Goal: Find specific page/section

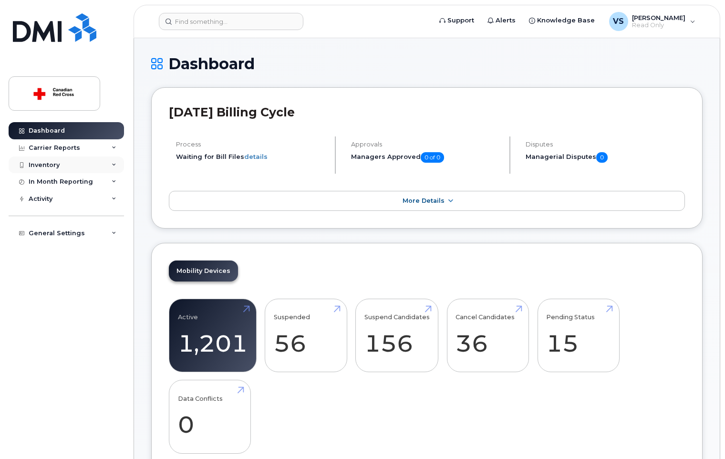
click at [49, 161] on div "Inventory" at bounding box center [44, 165] width 31 height 8
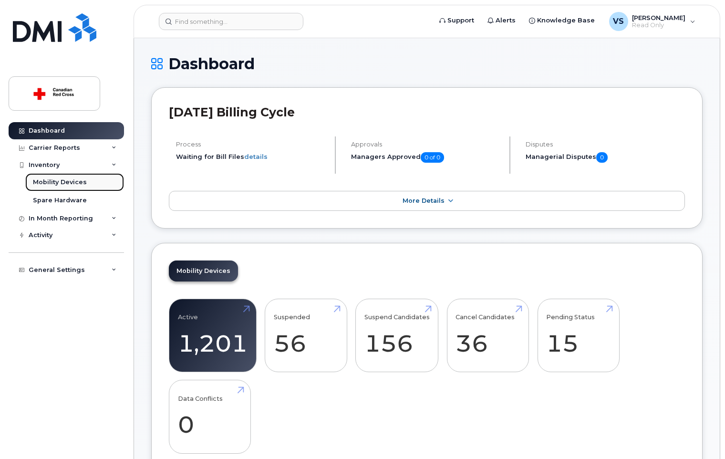
click at [74, 185] on div "Mobility Devices" at bounding box center [60, 182] width 54 height 9
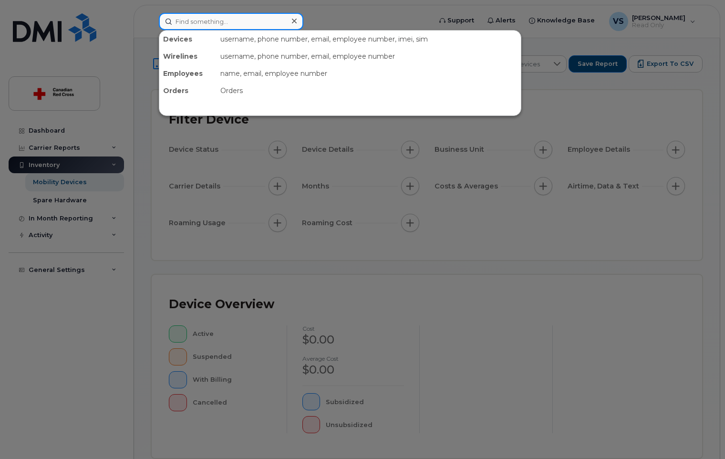
click at [215, 18] on input at bounding box center [231, 21] width 145 height 17
paste input "514-217-4602"
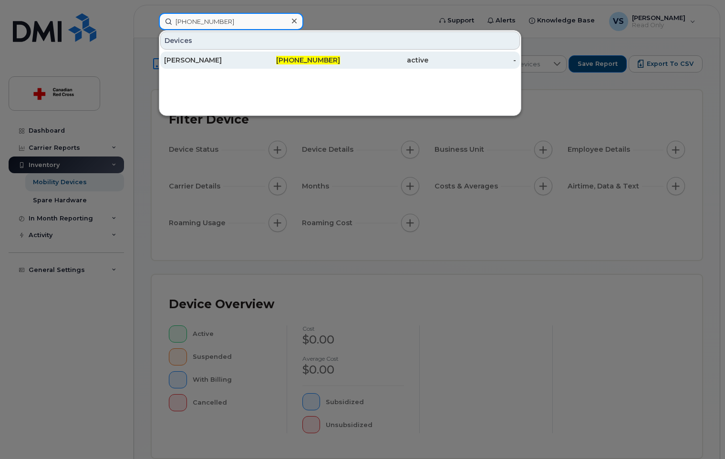
type input "514-217-4602"
click at [210, 58] on div "[PERSON_NAME]" at bounding box center [208, 60] width 88 height 10
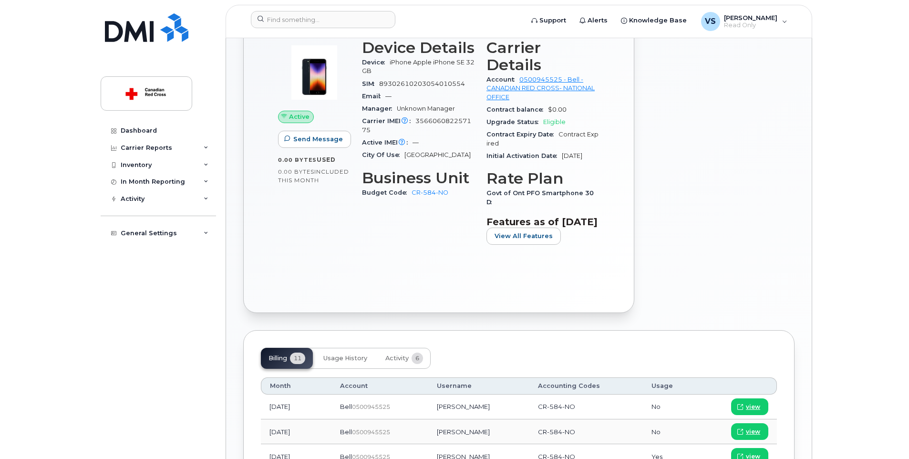
scroll to position [144, 0]
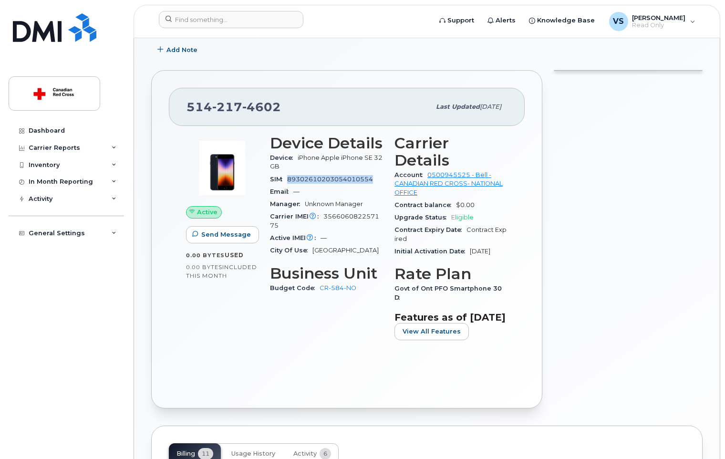
drag, startPoint x: 373, startPoint y: 177, endPoint x: 290, endPoint y: 177, distance: 82.6
click at [290, 177] on span "89302610203054010554" at bounding box center [330, 179] width 86 height 7
copy span "89302610203054010554"
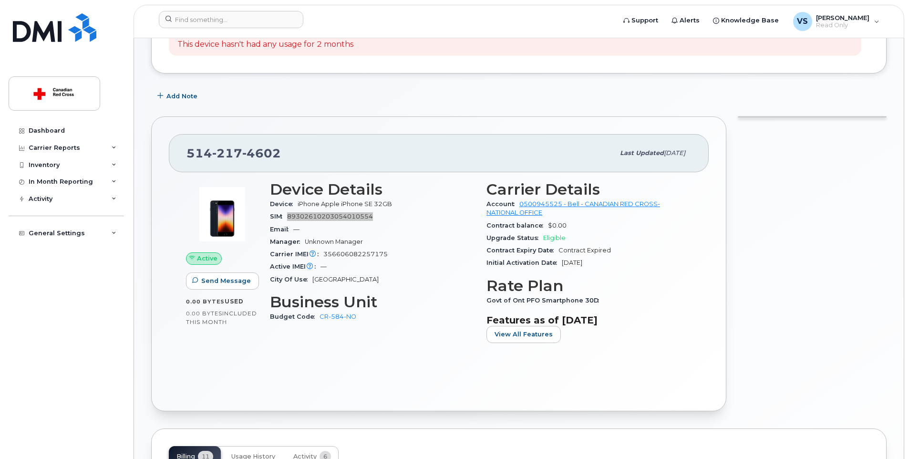
scroll to position [0, 0]
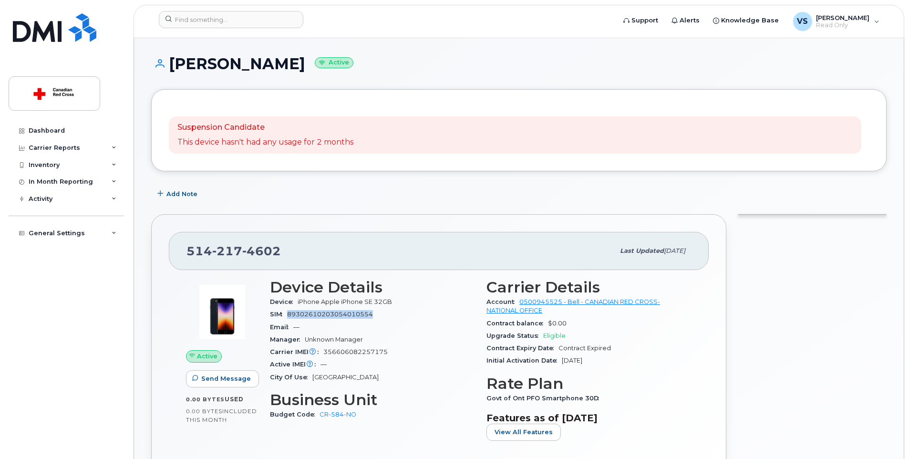
drag, startPoint x: 257, startPoint y: 62, endPoint x: 174, endPoint y: 63, distance: 83.5
click at [174, 63] on h1 "[PERSON_NAME] Active" at bounding box center [519, 63] width 736 height 17
copy h1 "[PERSON_NAME]"
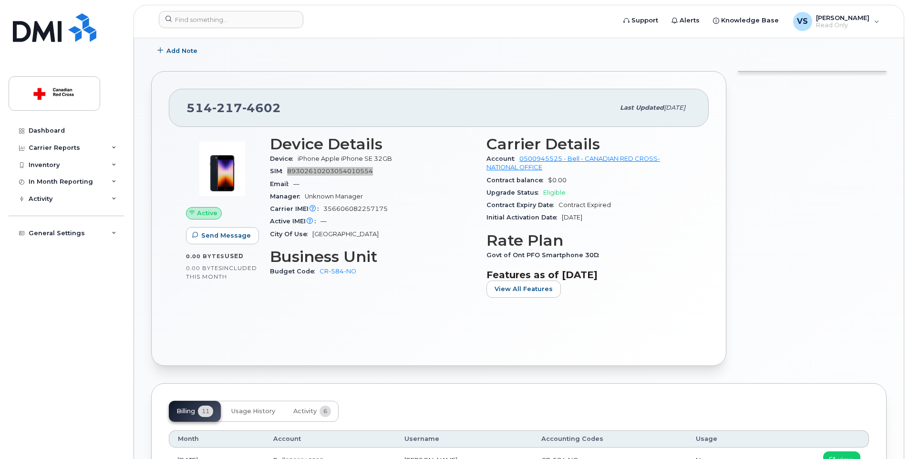
scroll to position [286, 0]
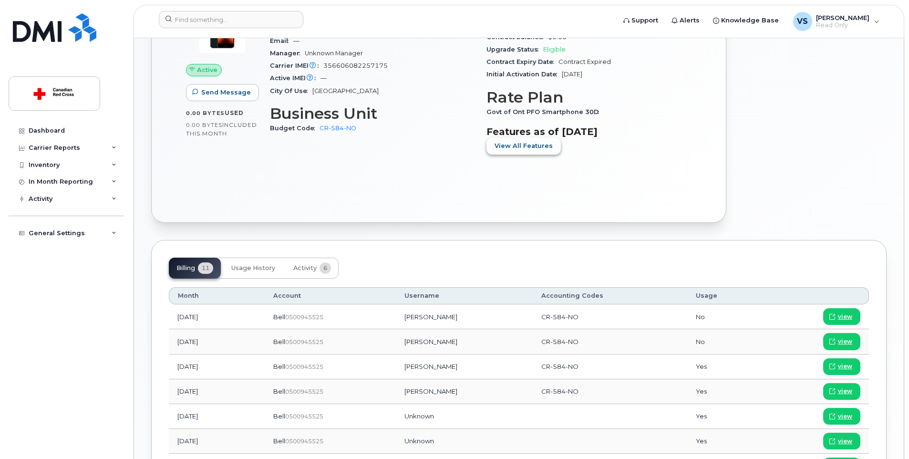
click at [540, 145] on span "View All Features" at bounding box center [524, 145] width 58 height 9
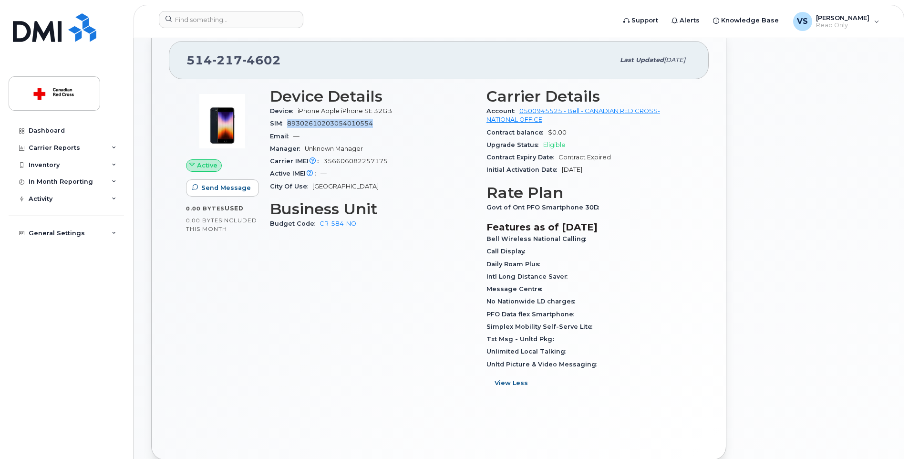
scroll to position [143, 0]
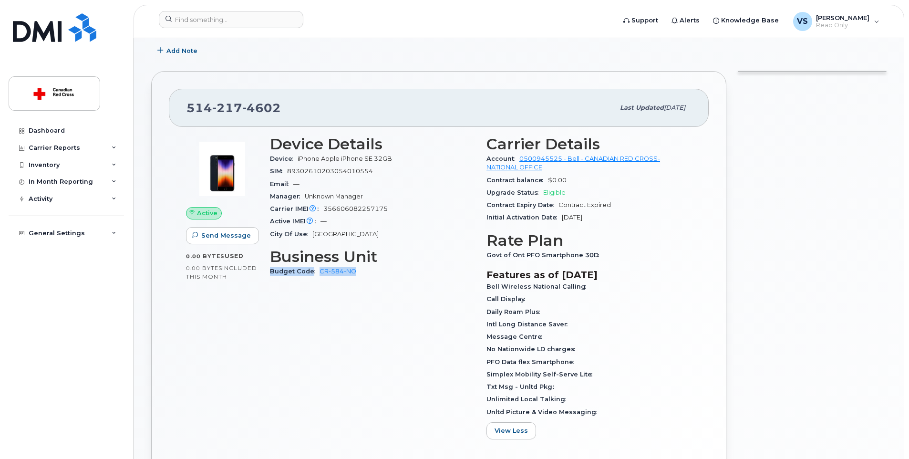
drag, startPoint x: 369, startPoint y: 273, endPoint x: 271, endPoint y: 272, distance: 98.3
click at [271, 272] on div "Budget Code CR-584-NO" at bounding box center [372, 271] width 205 height 12
copy div "Budget Code CR-584-NO"
